Goal: Task Accomplishment & Management: Manage account settings

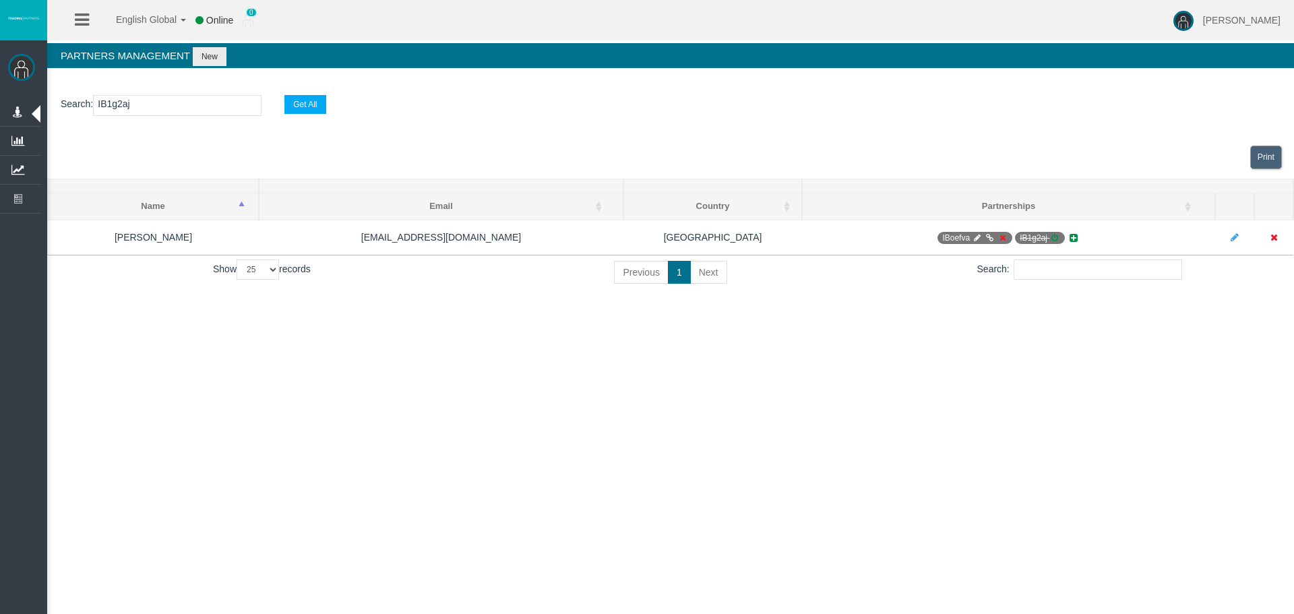
select select "25"
type input "IBly2ik"
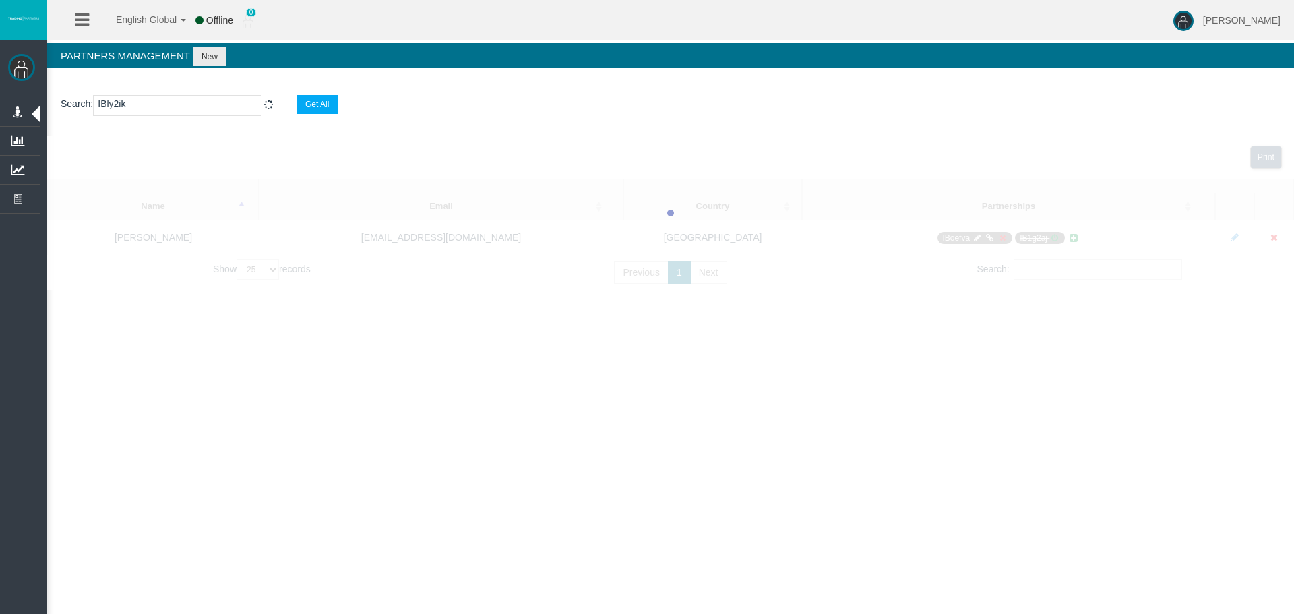
select select "25"
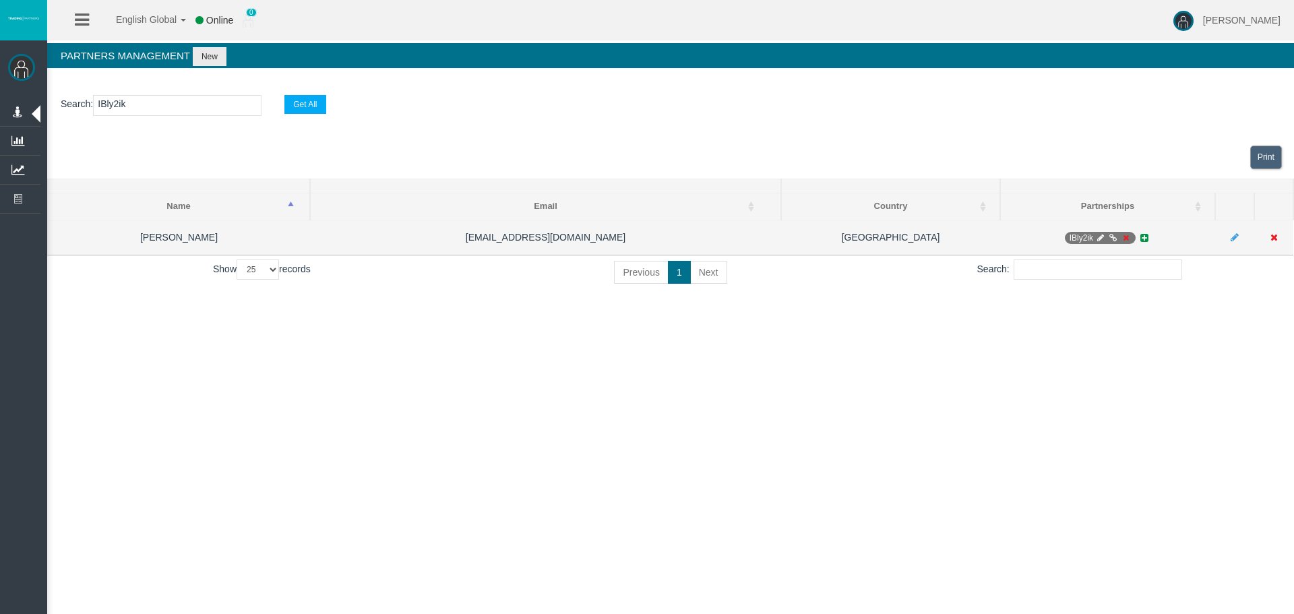
type input "IBly2ik"
click at [1101, 237] on icon at bounding box center [1100, 238] width 10 height 8
select select "0"
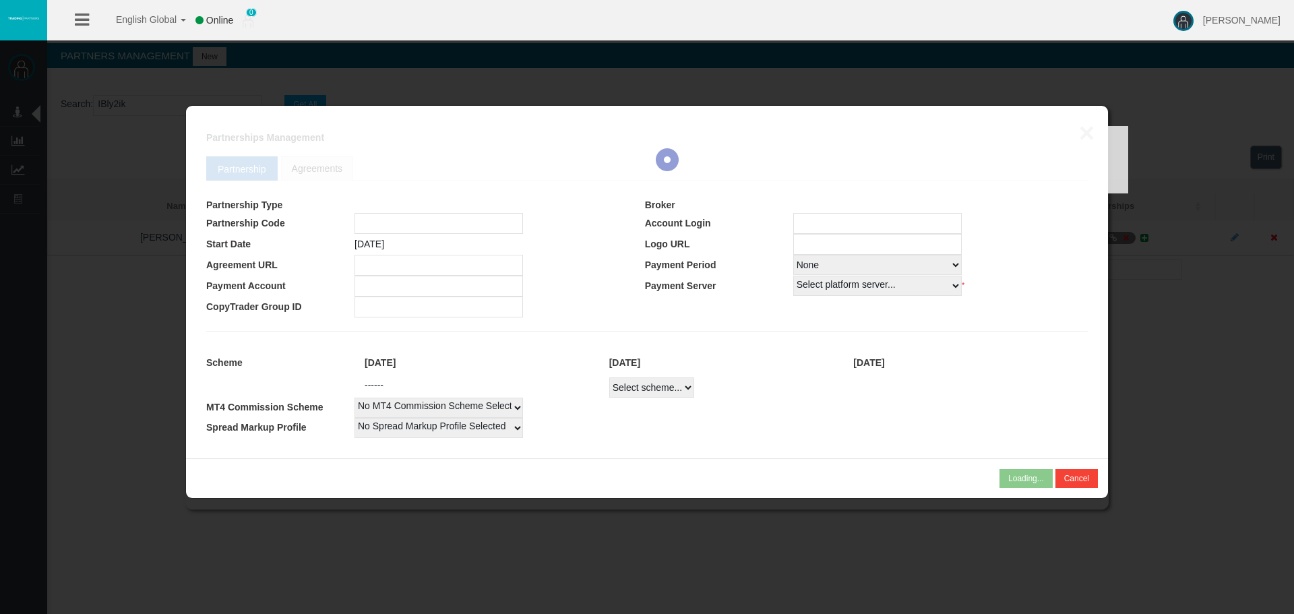
type input "IBly2ik"
type input "19254769"
select select "1"
type input "19254769"
select select
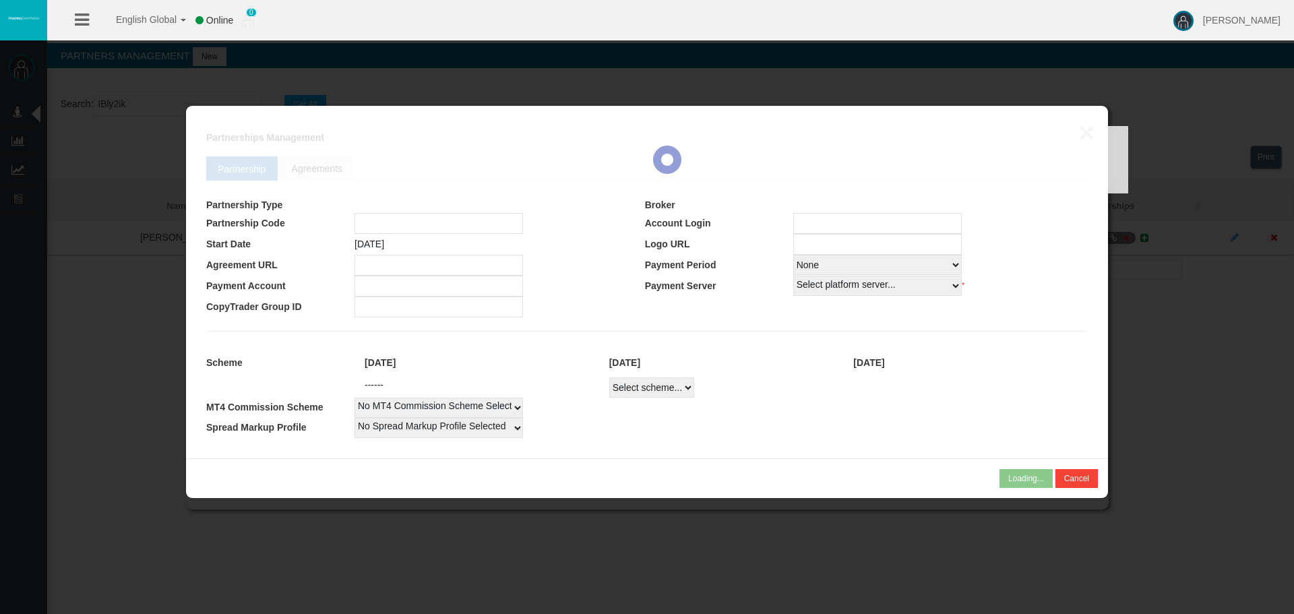
select select
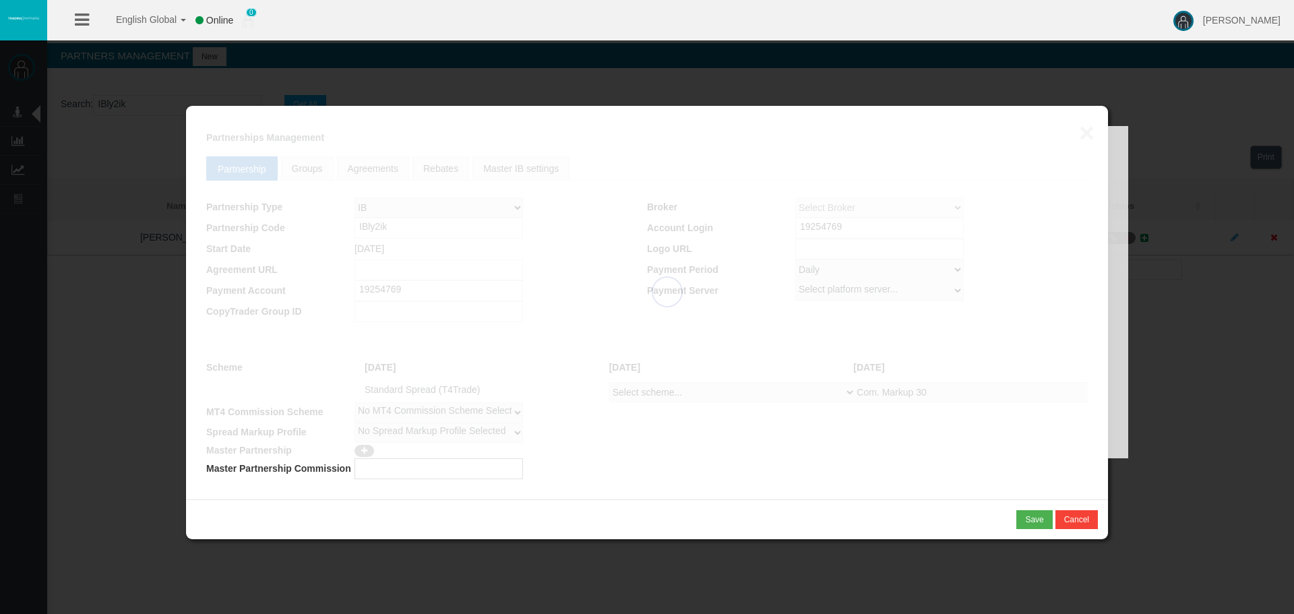
select select "1"
select select
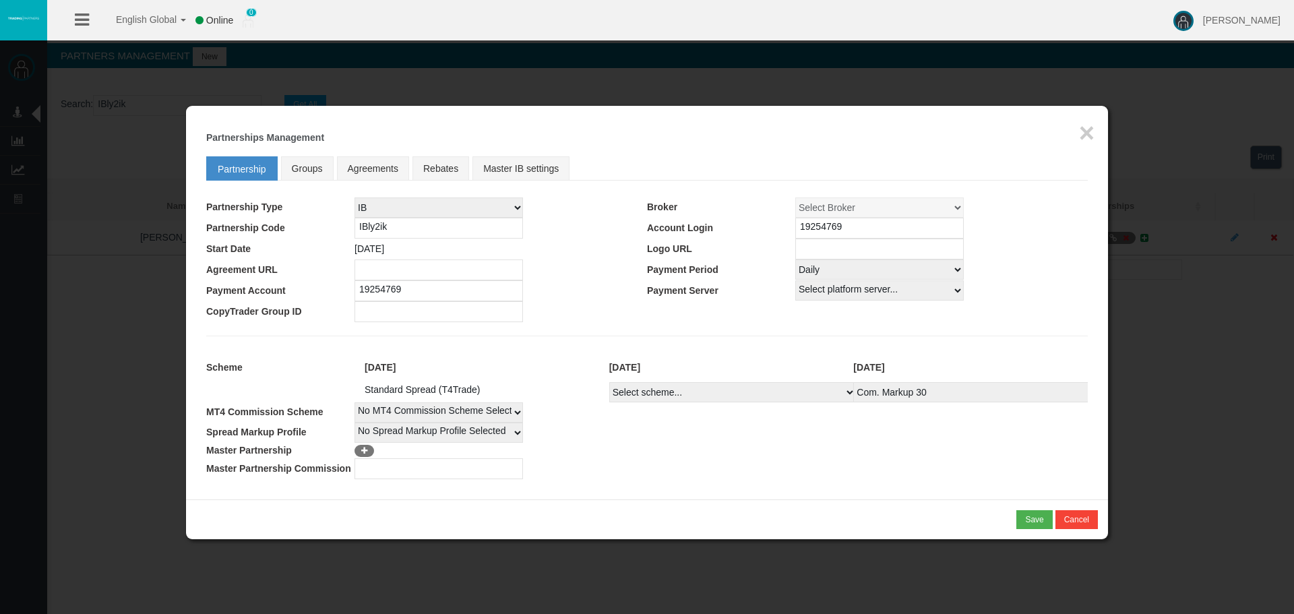
click at [841, 272] on select "Select Payment Period... None Daily Weekly Mid-Month Monthly" at bounding box center [879, 269] width 168 height 20
select select "0"
click at [795, 259] on select "Select Payment Period... None Daily Weekly Mid-Month Monthly" at bounding box center [879, 269] width 168 height 20
click at [1020, 511] on div "* You cannot combine MLM type of partnership with NSR type of scheme! Save Canc…" at bounding box center [647, 519] width 922 height 40
click at [1036, 519] on div "Save" at bounding box center [1034, 520] width 18 height 12
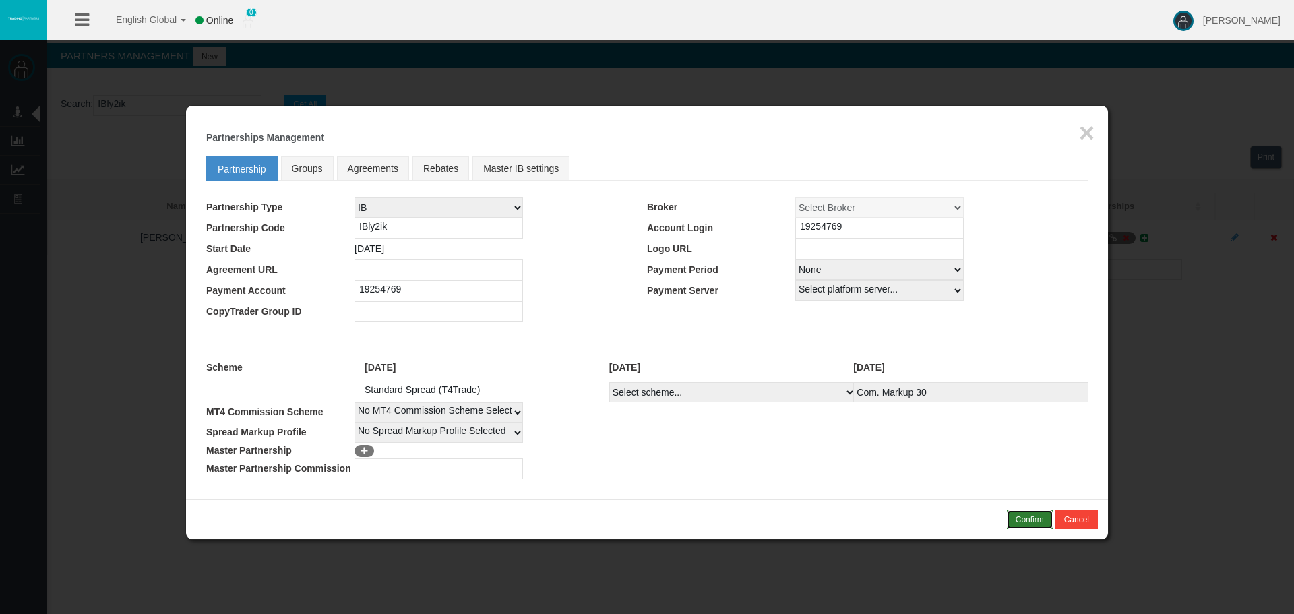
click at [1033, 516] on div "Confirm" at bounding box center [1030, 520] width 28 height 12
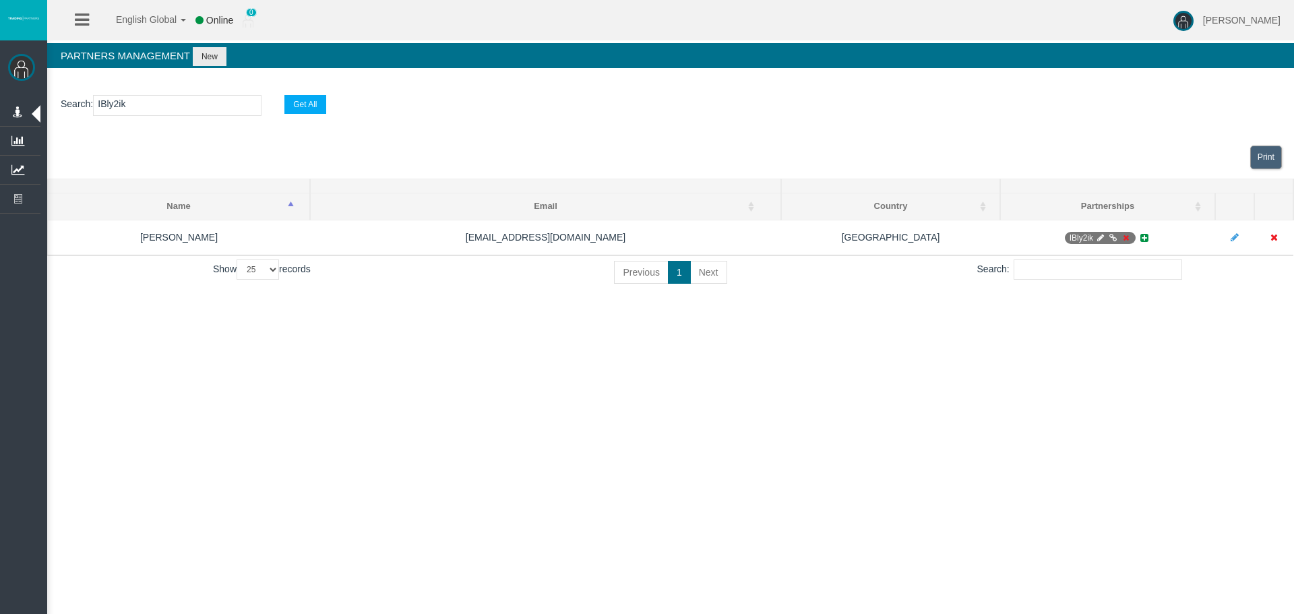
click at [192, 99] on input "IBly2ik" at bounding box center [177, 105] width 168 height 21
paste input "7angr"
type input "IB7angr"
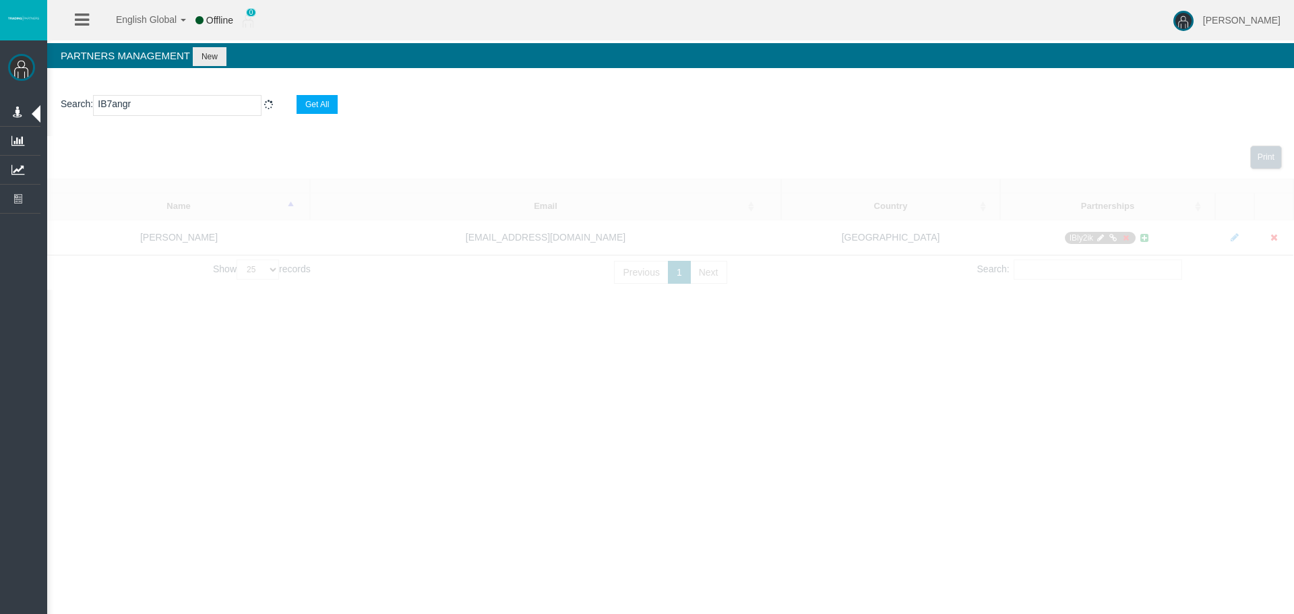
select select "25"
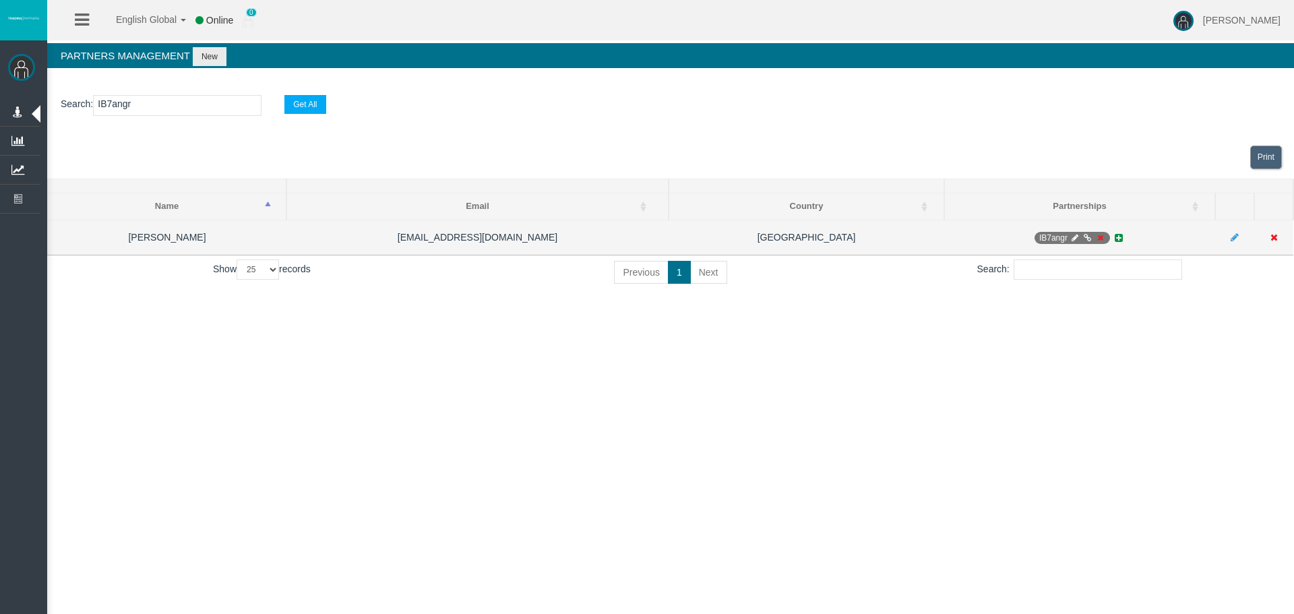
type input "IB7angr"
click at [1072, 237] on icon at bounding box center [1074, 238] width 10 height 8
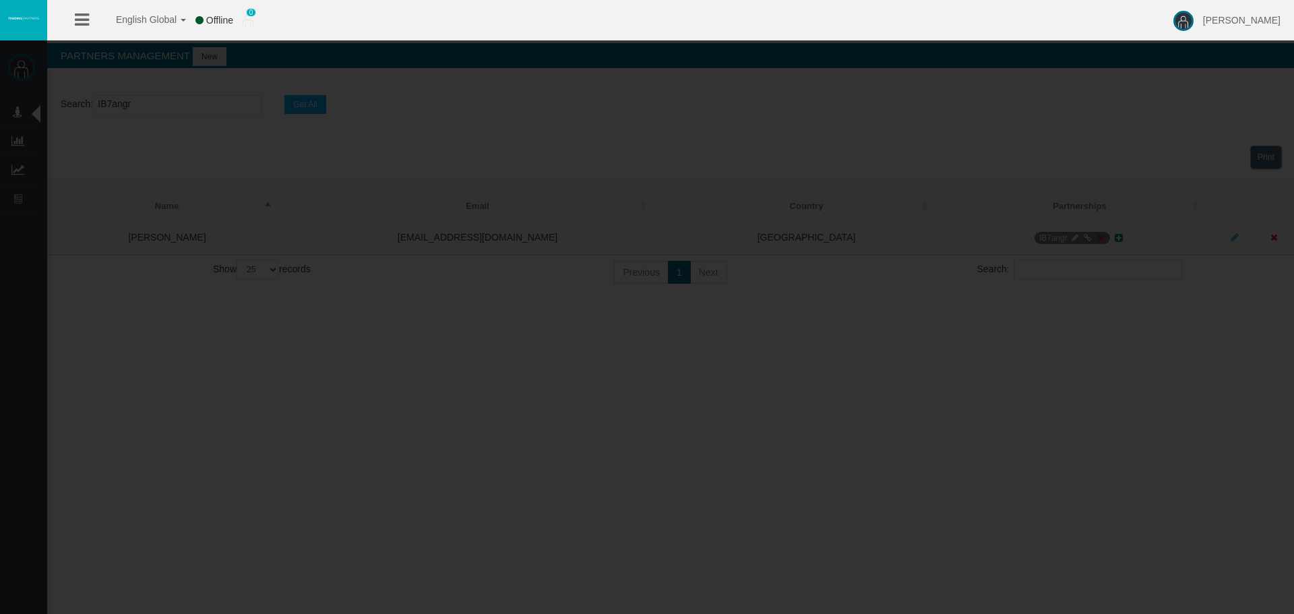
select select "0"
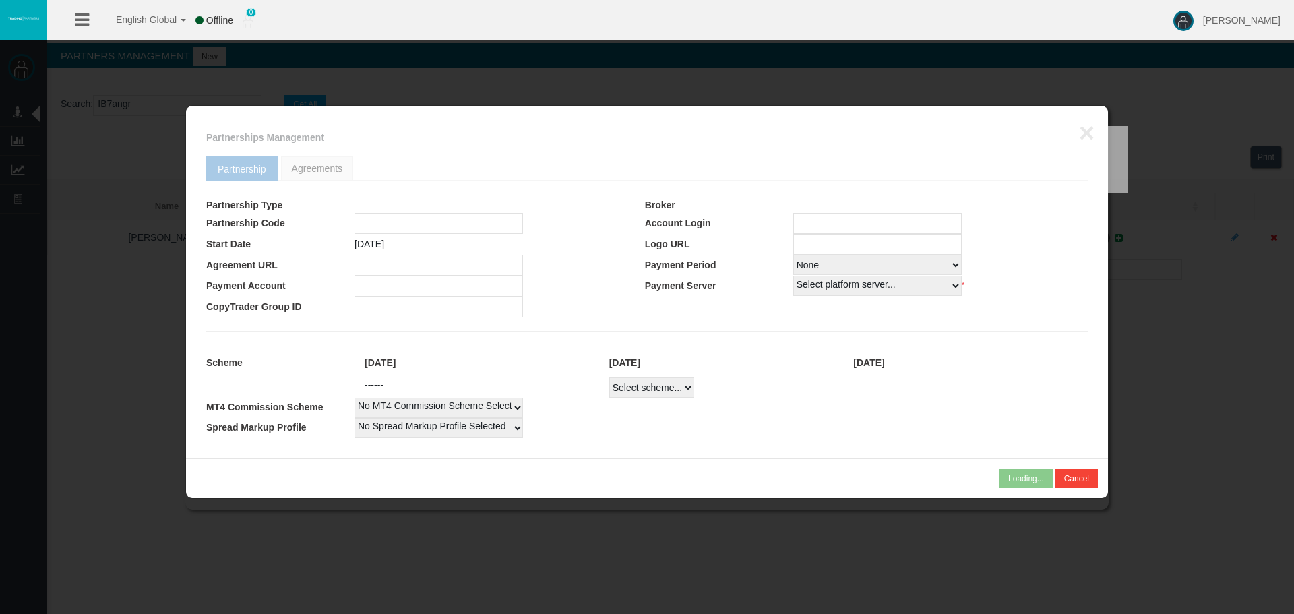
type input "IB7angr"
type input "19258685"
select select "1"
type input "19258685"
select select "1"
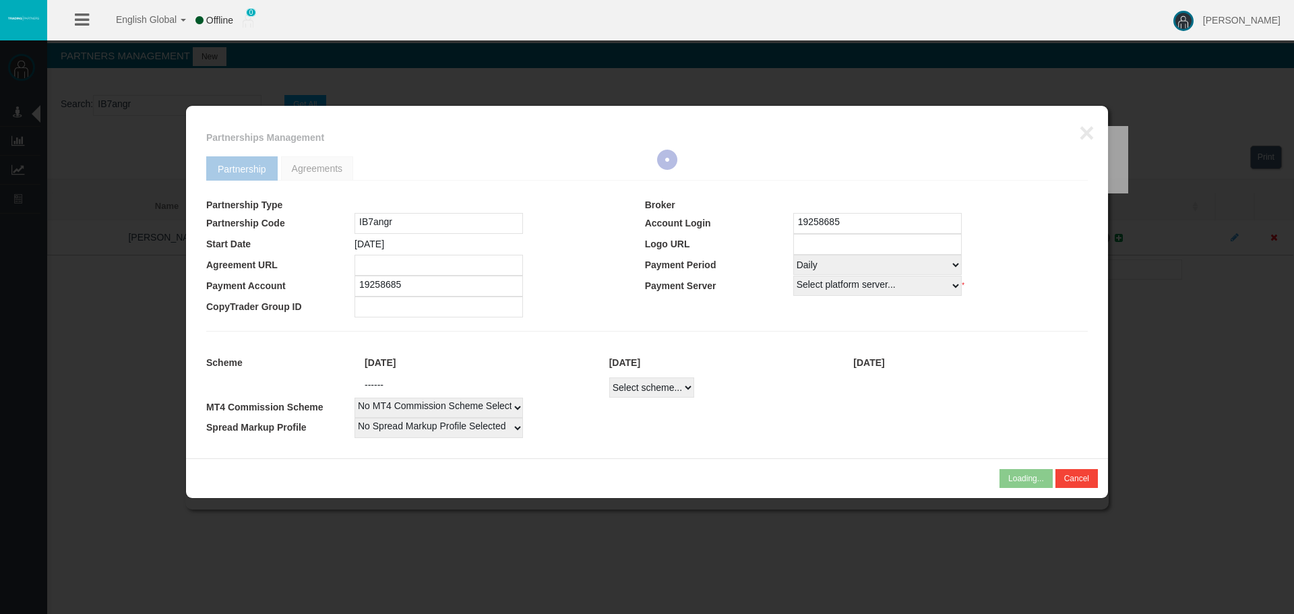
select select
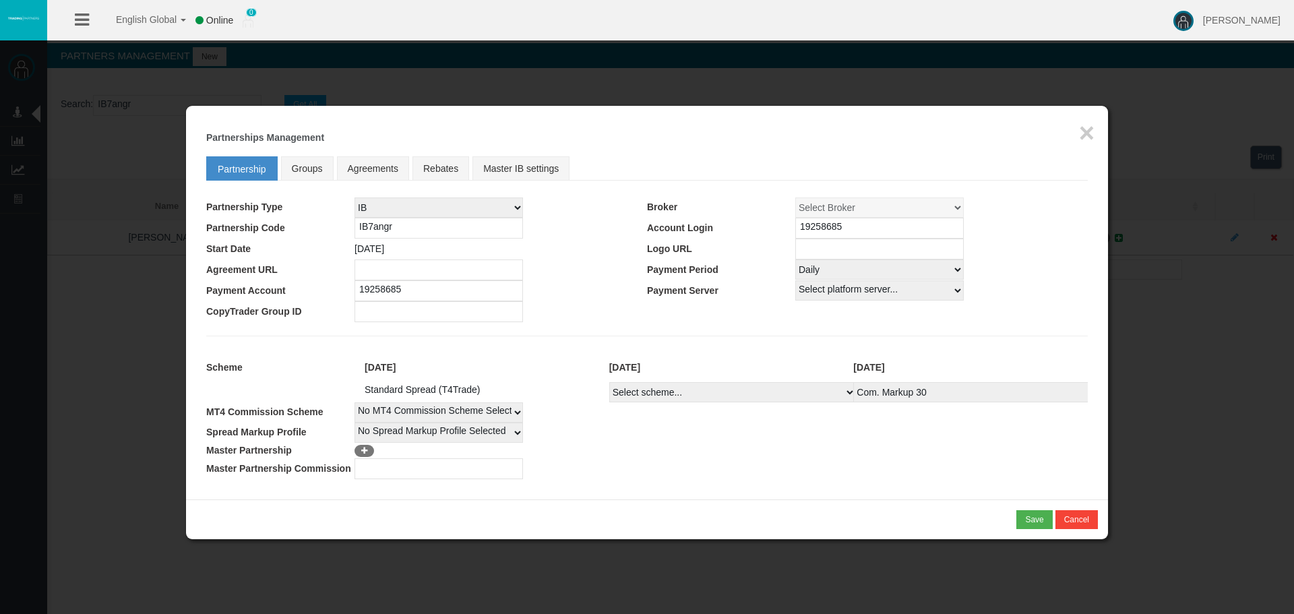
drag, startPoint x: 824, startPoint y: 268, endPoint x: 827, endPoint y: 278, distance: 10.7
click at [824, 268] on select "Select Payment Period... None Daily Weekly Mid-Month Monthly" at bounding box center [879, 269] width 168 height 20
select select "0"
click at [795, 259] on select "Select Payment Period... None Daily Weekly Mid-Month Monthly" at bounding box center [879, 269] width 168 height 20
click at [997, 306] on td at bounding box center [867, 311] width 441 height 21
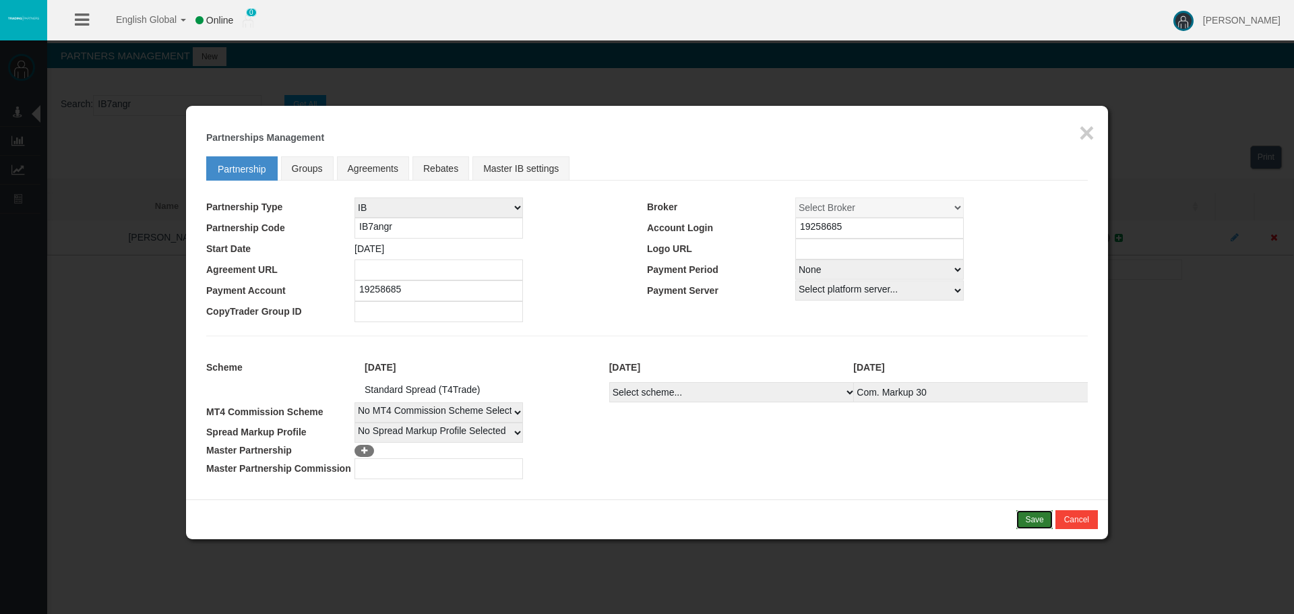
click at [1022, 522] on button "Save" at bounding box center [1034, 519] width 36 height 19
click at [1095, 122] on div "Loading... × Partnerships Management Partnership Groups Agreements Rebates Mast…" at bounding box center [647, 303] width 922 height 394
click at [1093, 133] on button "×" at bounding box center [1086, 132] width 15 height 27
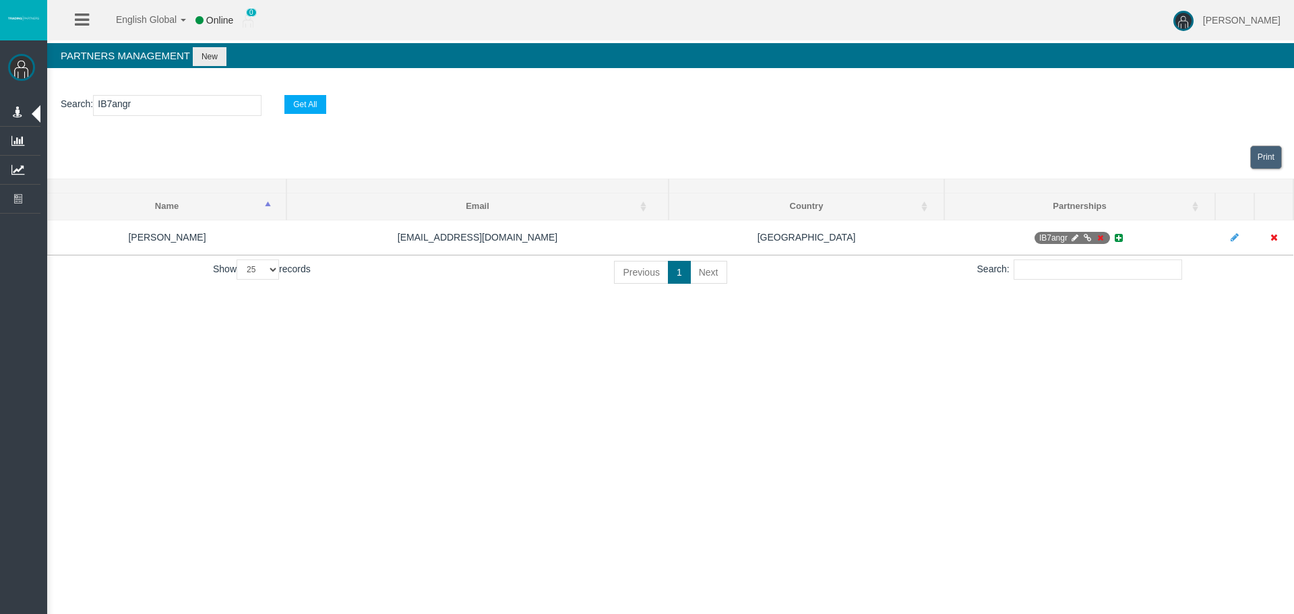
click at [1093, 134] on section "Search : IB7angr Get All" at bounding box center [670, 109] width 1247 height 55
click at [551, 447] on div "English Global 简体中文 English Global 日本語 한국어 Online 0 [PERSON_NAME] Help Log Out …" at bounding box center [647, 307] width 1294 height 614
drag, startPoint x: 687, startPoint y: 380, endPoint x: 883, endPoint y: 416, distance: 198.7
click at [692, 380] on div "English Global 简体中文 English Global 日本語 한국어 Online 0 [PERSON_NAME] Help Log Out …" at bounding box center [647, 307] width 1294 height 614
click at [884, 416] on div "English Global 简体中文 English Global 日本語 한국어 Online 0 [PERSON_NAME] Help Log Out …" at bounding box center [647, 307] width 1294 height 614
